Goal: Task Accomplishment & Management: Use online tool/utility

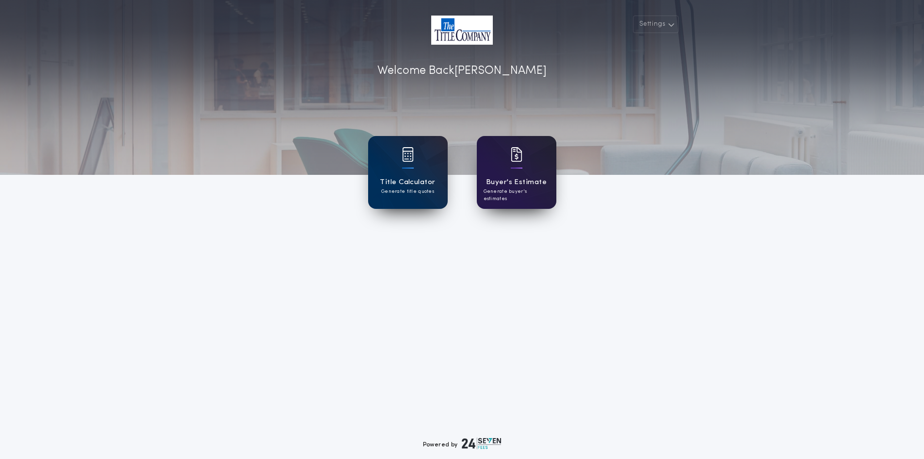
click at [528, 199] on div "Buyer's Estimate Generate buyer's estimates" at bounding box center [517, 172] width 80 height 73
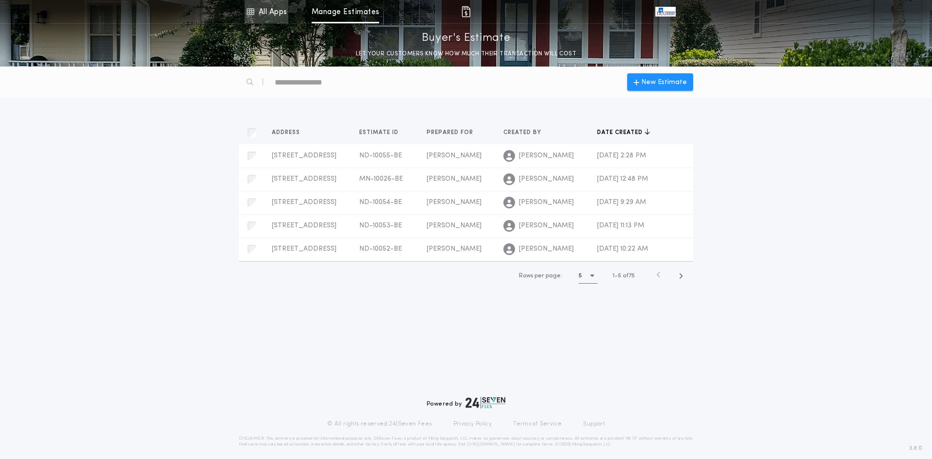
click at [275, 10] on link "All Apps" at bounding box center [267, 11] width 44 height 23
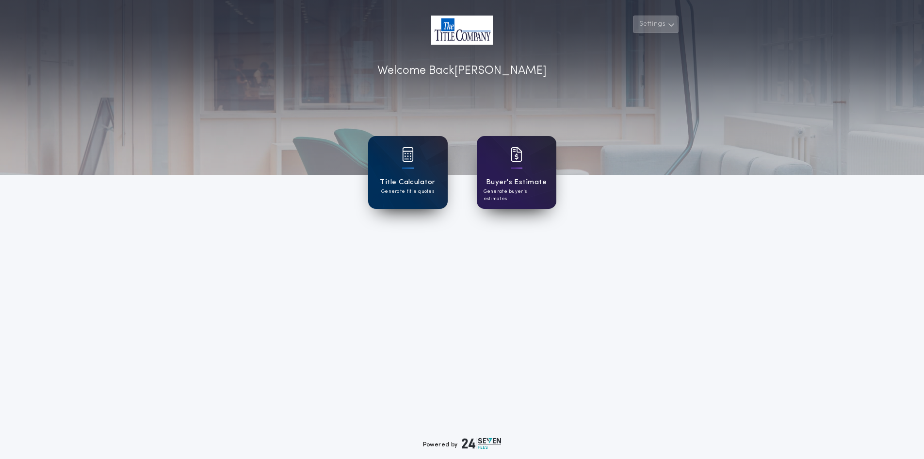
click at [650, 27] on button "Settings" at bounding box center [656, 24] width 46 height 17
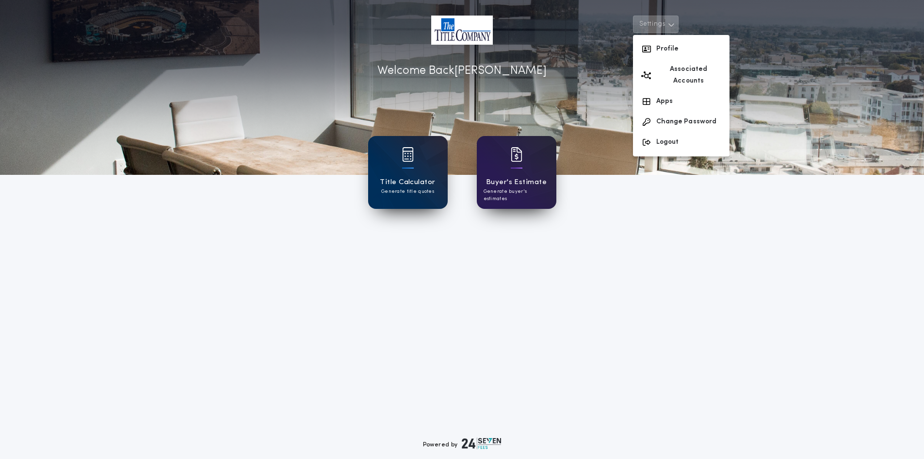
click at [650, 27] on button "Settings" at bounding box center [656, 24] width 46 height 17
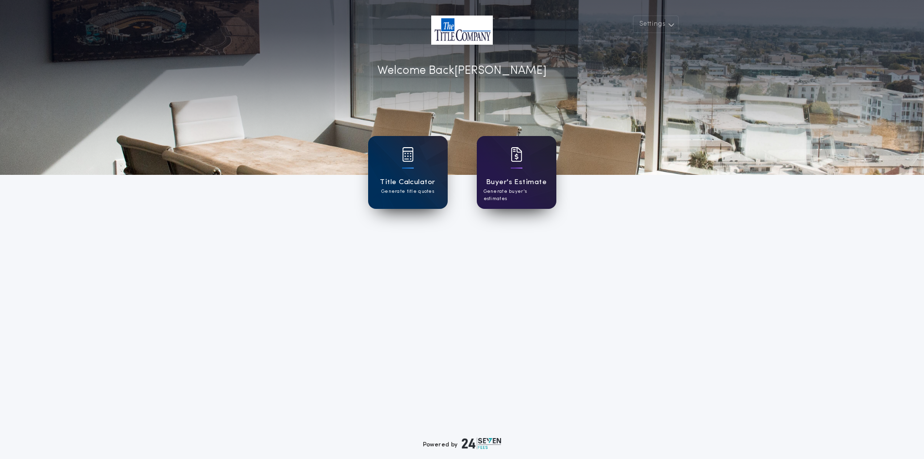
click at [508, 166] on div "Buyer's Estimate Generate buyer's estimates" at bounding box center [517, 172] width 80 height 73
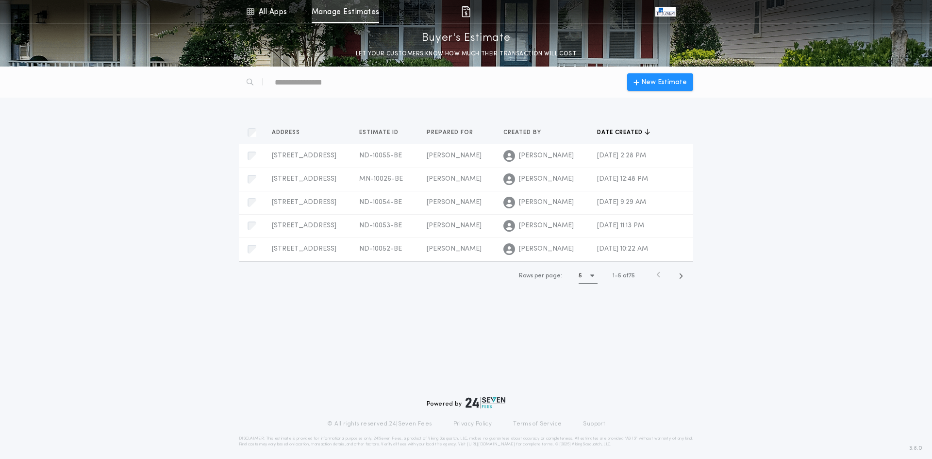
click at [343, 16] on link "Manage Estimates" at bounding box center [345, 11] width 67 height 23
click at [253, 12] on icon at bounding box center [250, 12] width 9 height 12
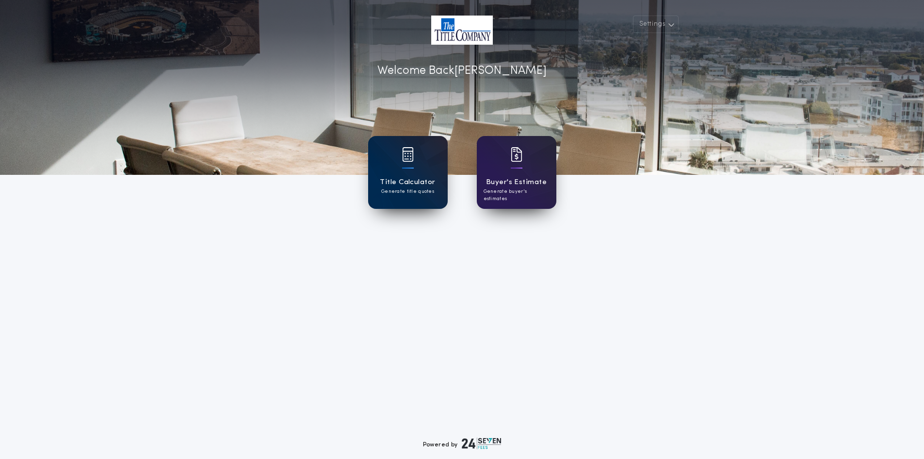
click at [378, 175] on div "Title Calculator Generate title quotes" at bounding box center [408, 172] width 80 height 73
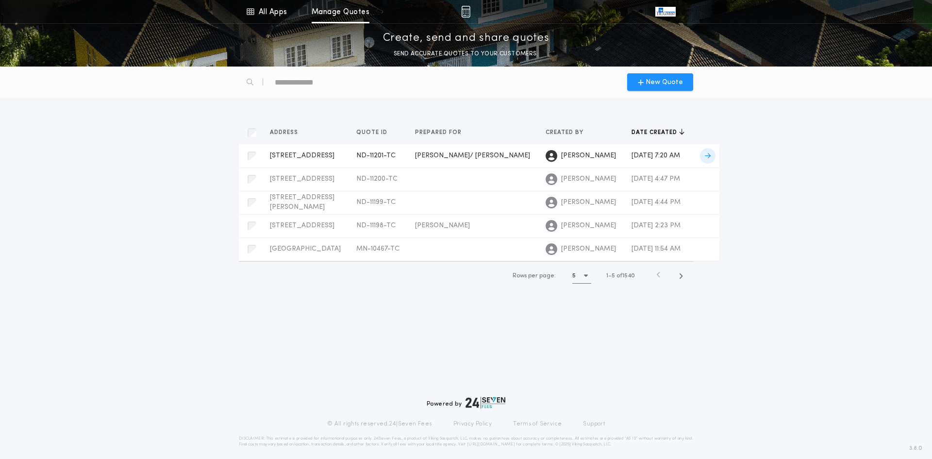
click at [438, 153] on span "[PERSON_NAME]/ [PERSON_NAME]" at bounding box center [472, 155] width 115 height 7
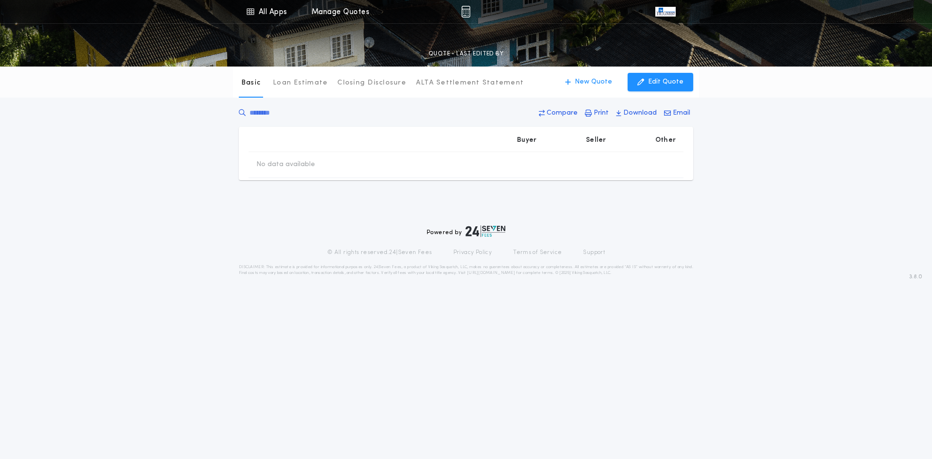
type input "********"
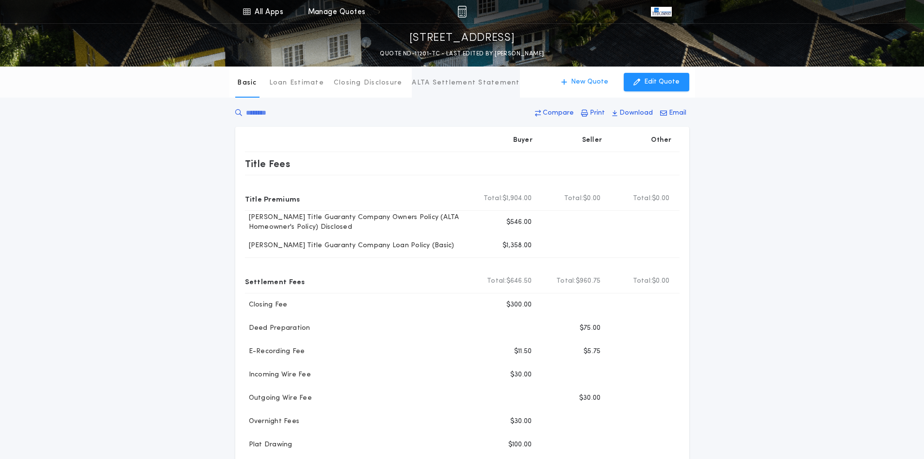
click at [481, 84] on p "ALTA Settlement Statement" at bounding box center [466, 83] width 108 height 10
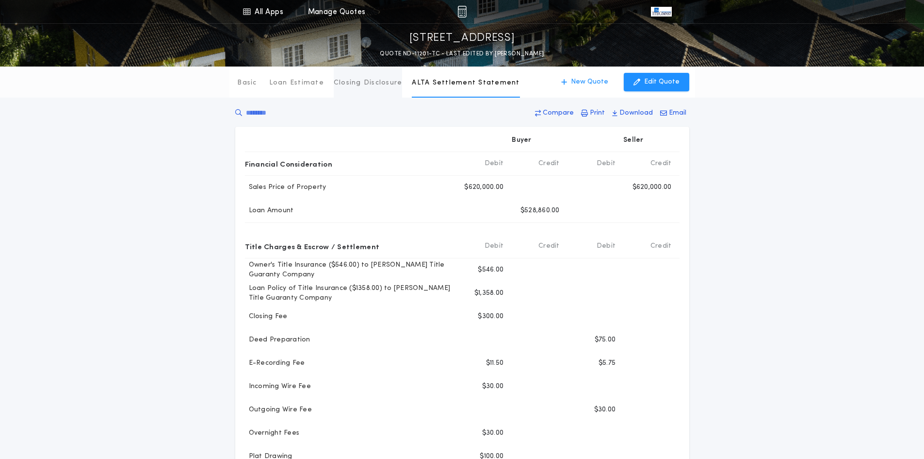
click at [375, 83] on p "Closing Disclosure" at bounding box center [368, 83] width 69 height 10
